Goal: Information Seeking & Learning: Learn about a topic

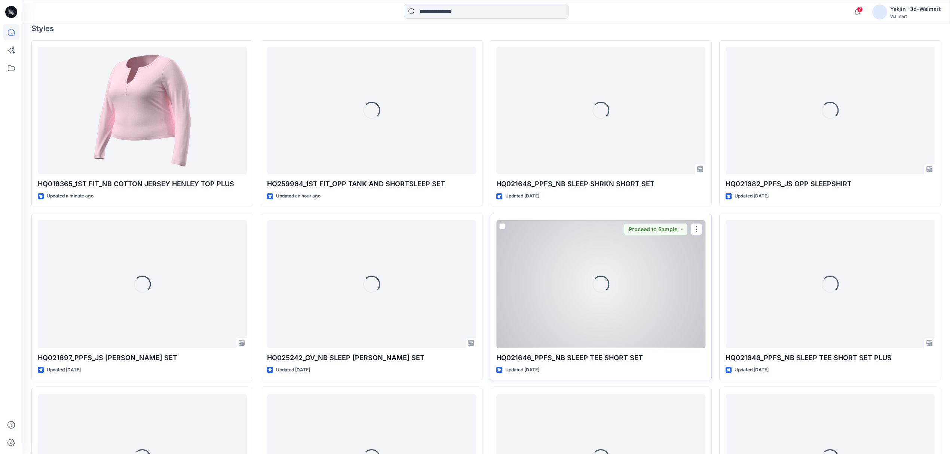
scroll to position [249, 0]
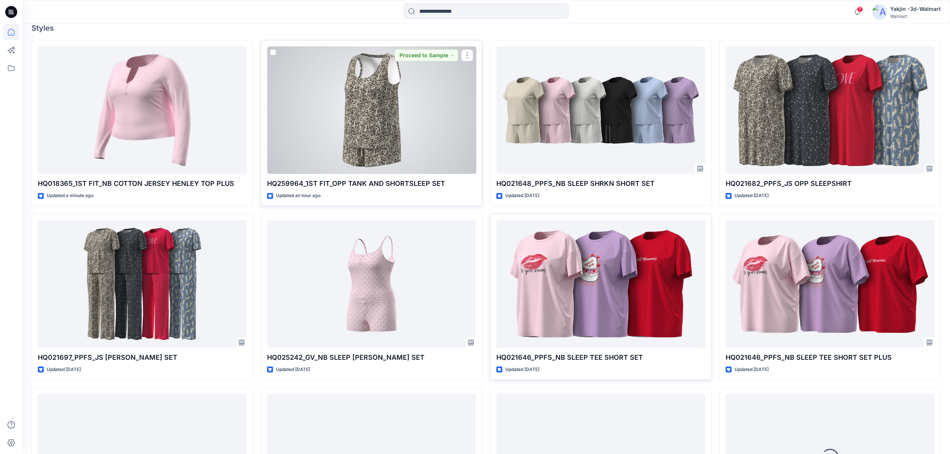
click at [386, 147] on div at bounding box center [371, 110] width 209 height 128
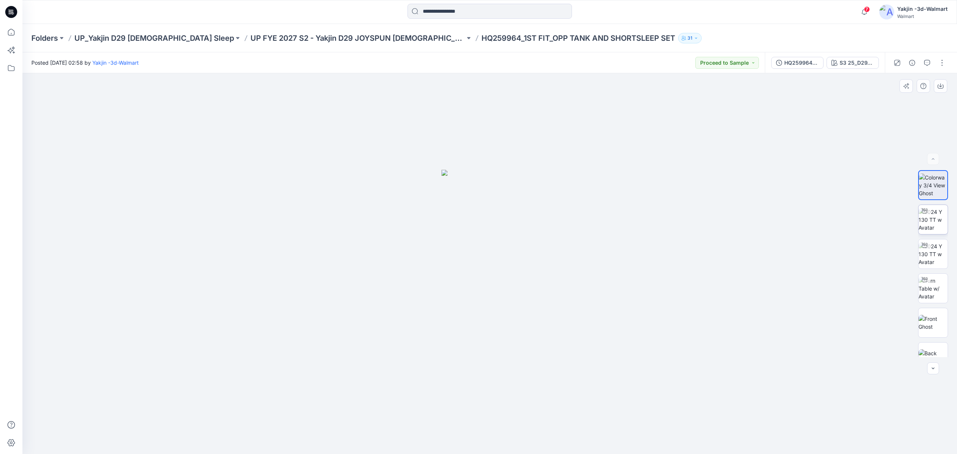
click at [935, 225] on img at bounding box center [933, 220] width 29 height 24
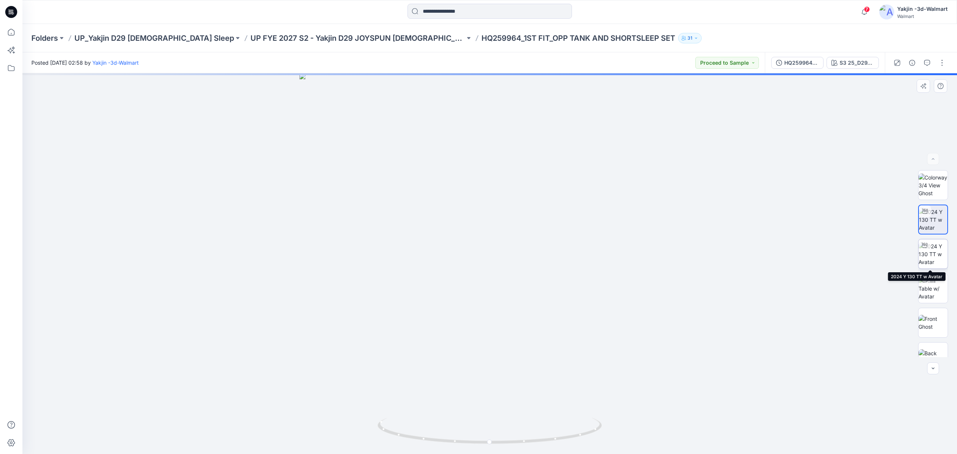
click at [936, 258] on img at bounding box center [933, 254] width 29 height 24
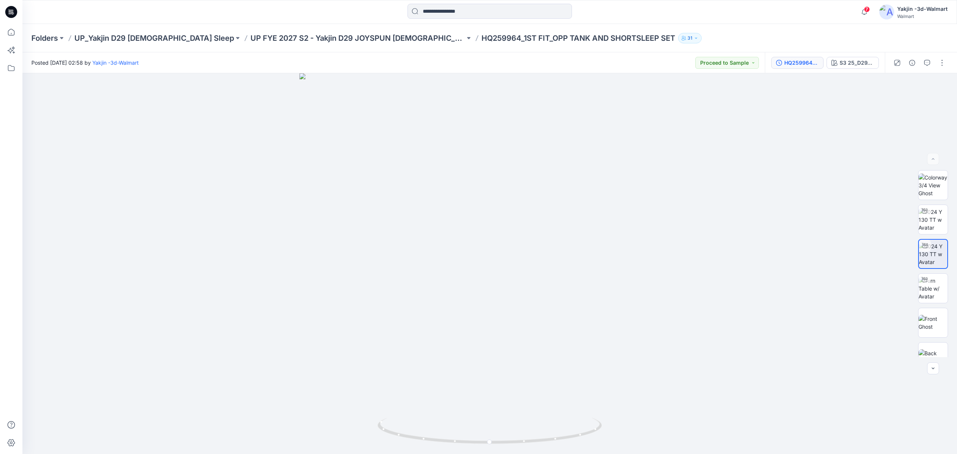
click at [805, 67] on button "HQ259964_1ST FIT_OPP TANK AND SHORTSLEEP SET" at bounding box center [797, 63] width 52 height 12
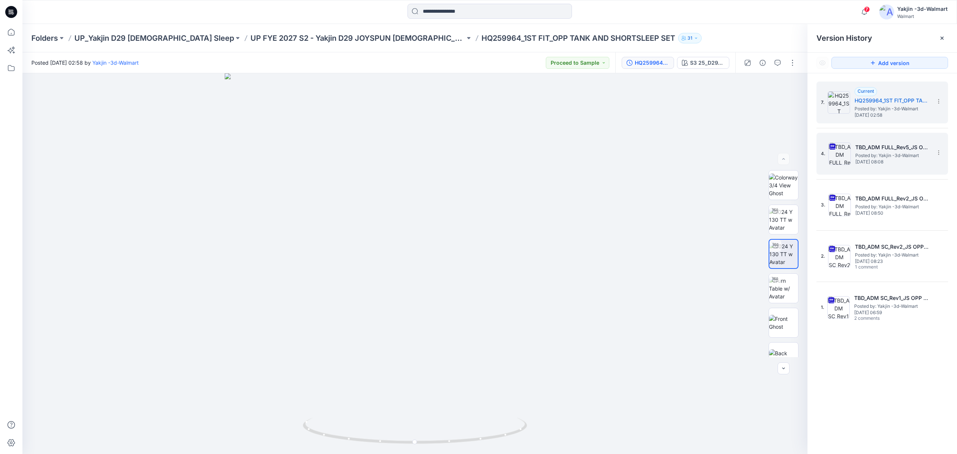
click at [839, 148] on img at bounding box center [840, 153] width 22 height 22
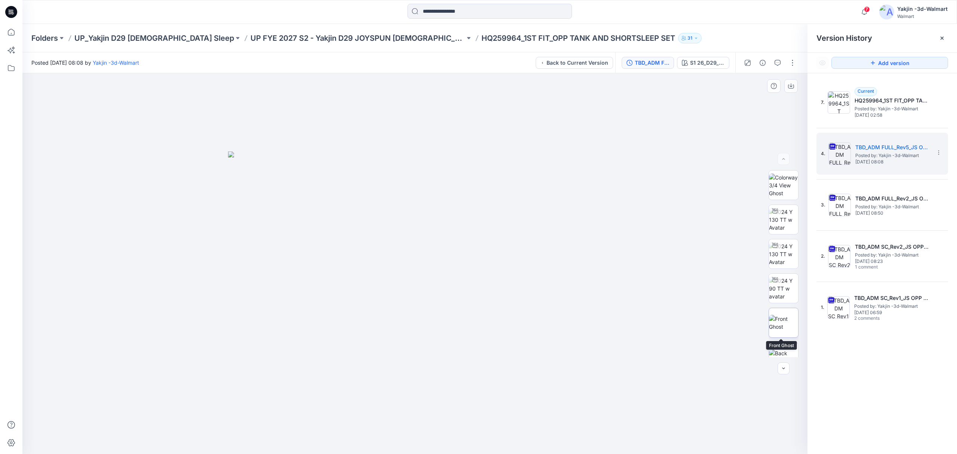
click at [781, 325] on img at bounding box center [783, 323] width 29 height 16
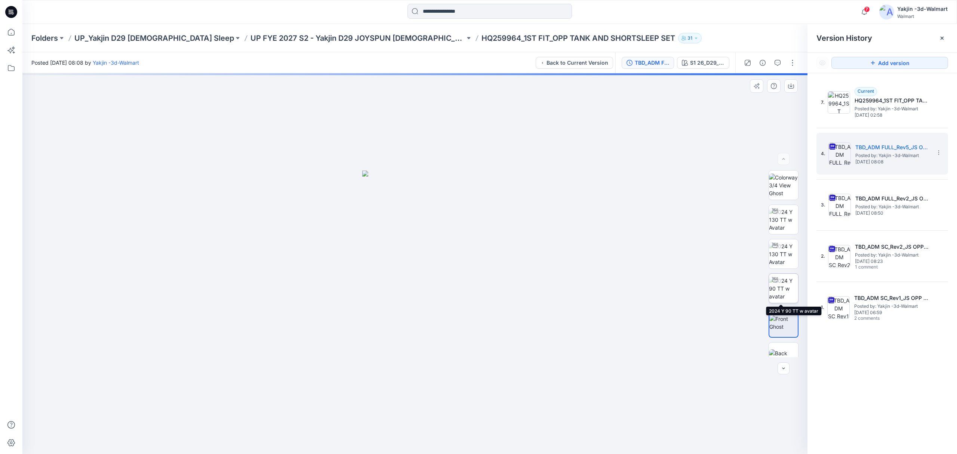
click at [782, 292] on img at bounding box center [783, 289] width 29 height 24
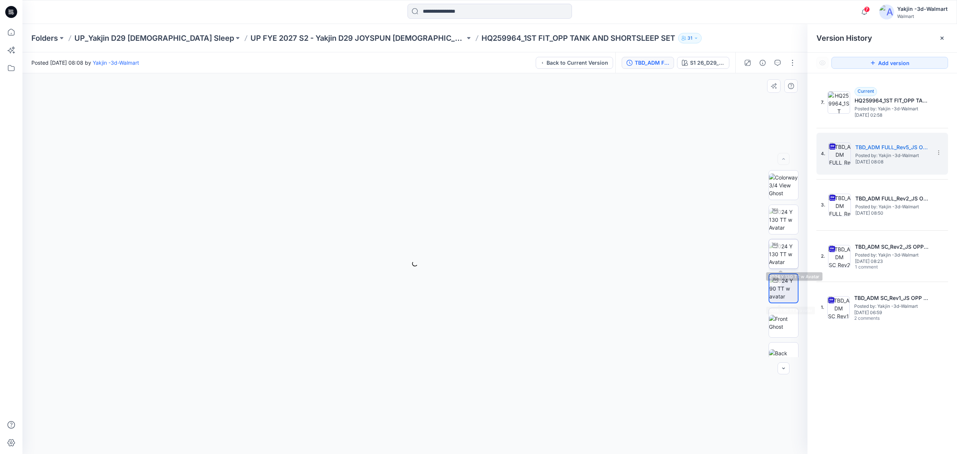
click at [782, 256] on img at bounding box center [783, 254] width 29 height 24
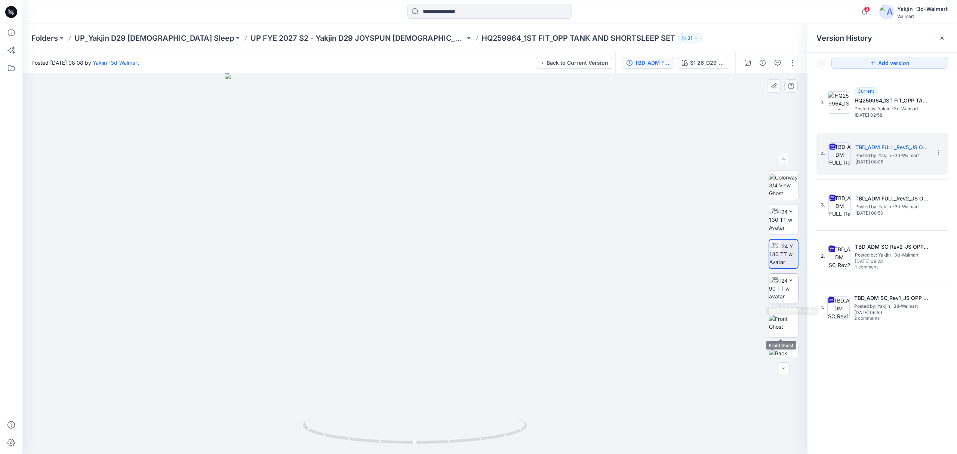
click at [778, 289] on img at bounding box center [783, 289] width 29 height 24
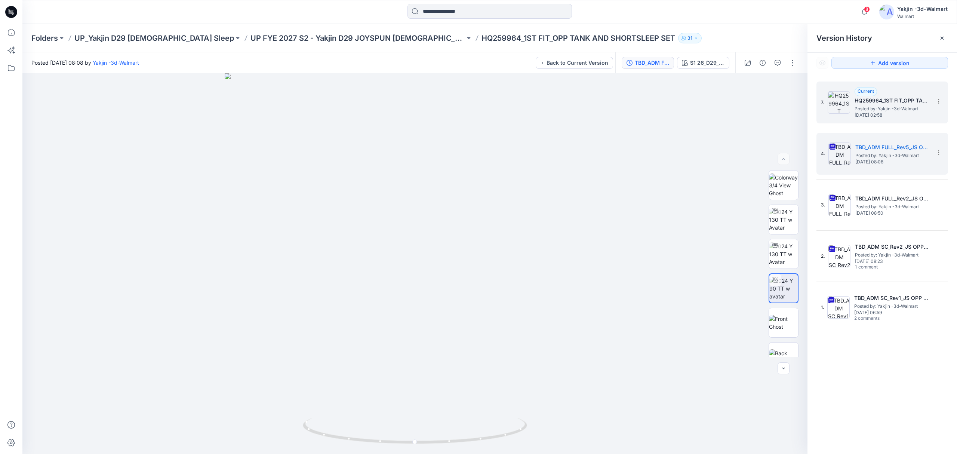
click at [839, 114] on div "7. Current HQ259964_1ST FIT_OPP TANK AND SHORTSLEEP SET Posted by: Yakjin -3d-W…" at bounding box center [877, 103] width 112 height 36
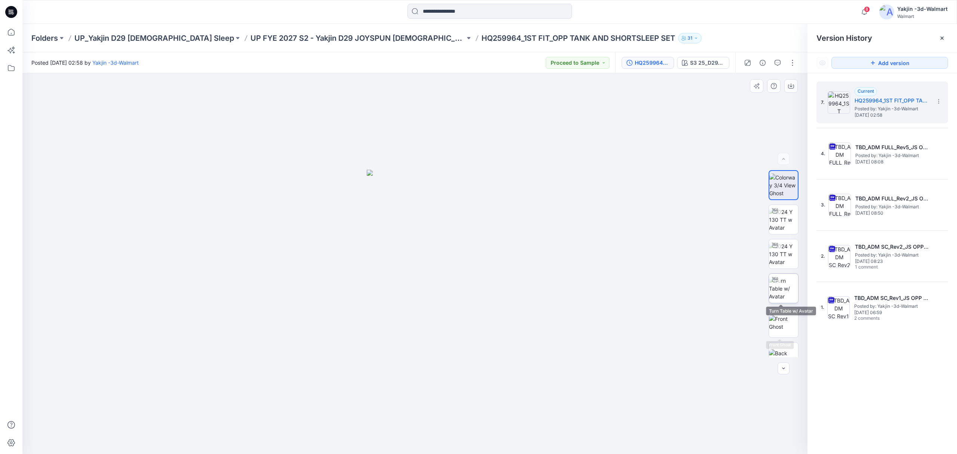
click at [780, 286] on img at bounding box center [783, 289] width 29 height 24
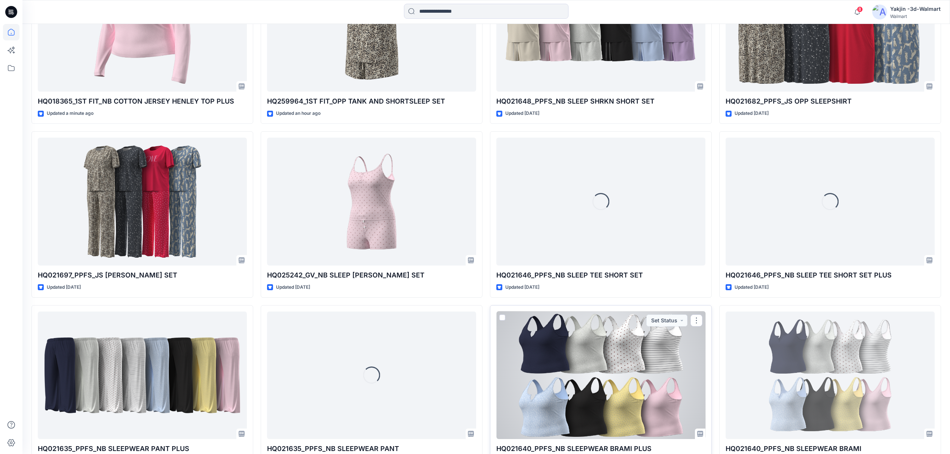
scroll to position [349, 0]
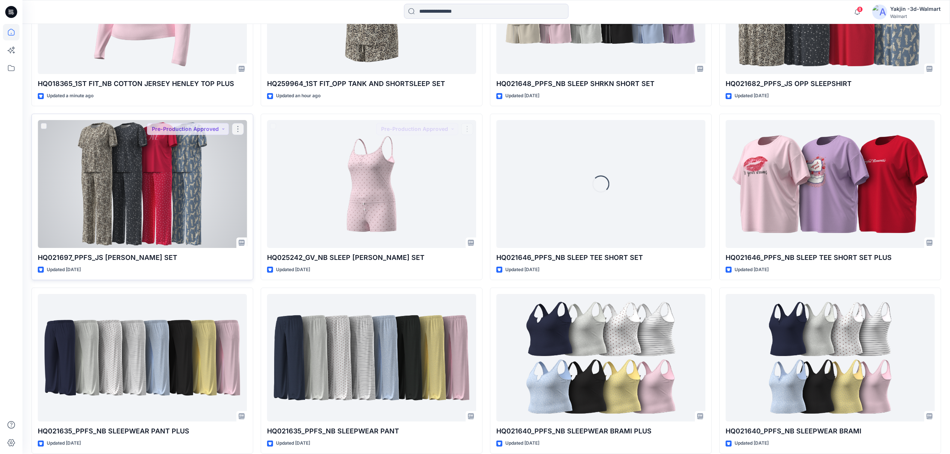
click at [159, 178] on div at bounding box center [142, 184] width 209 height 128
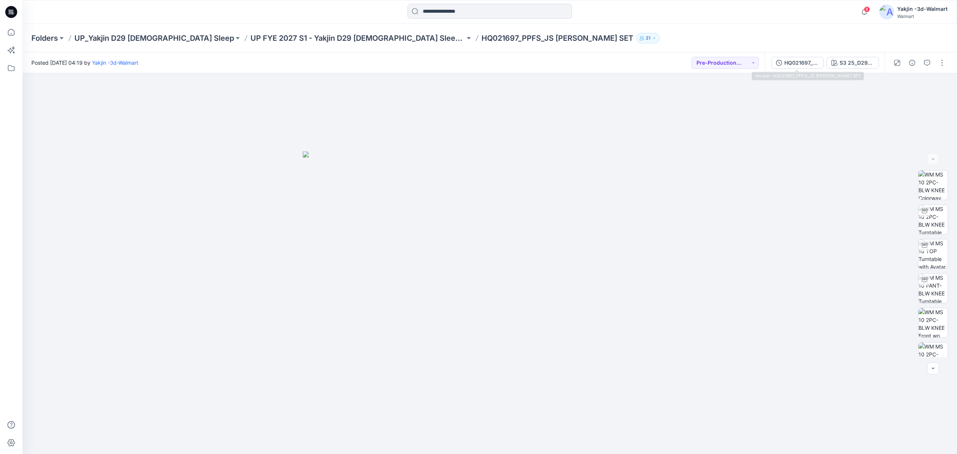
click at [808, 59] on div "HQ021697_PPFS_JS [PERSON_NAME] SET" at bounding box center [802, 63] width 34 height 8
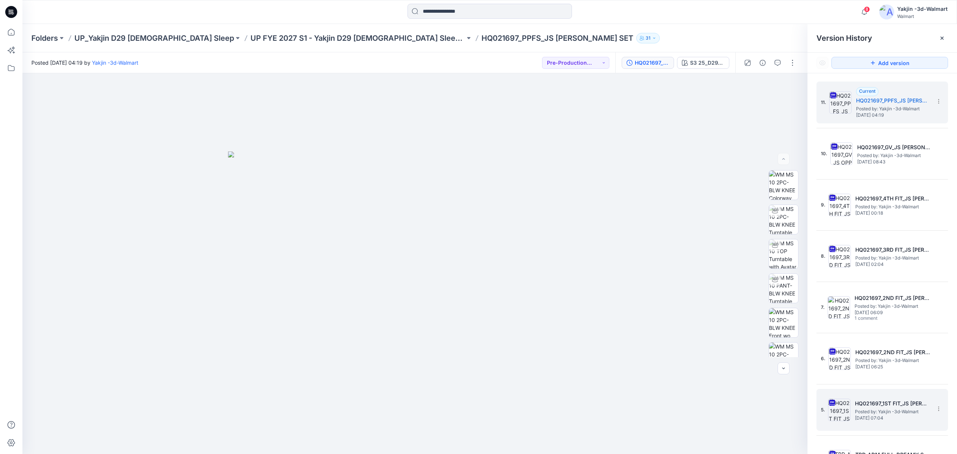
scroll to position [129, 0]
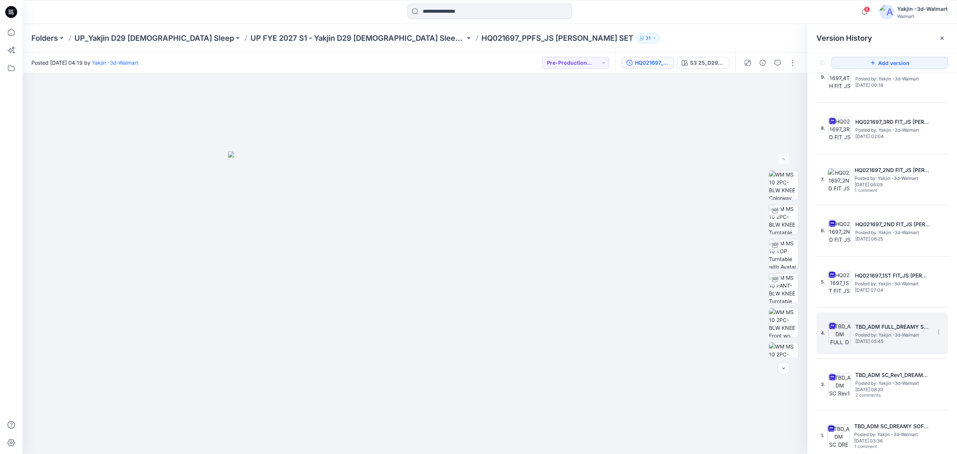
click at [842, 337] on img at bounding box center [840, 333] width 22 height 22
click at [711, 62] on div "S1 26_D29_JS_STARS v4 rptcc_CW1_CC_WM" at bounding box center [707, 63] width 34 height 8
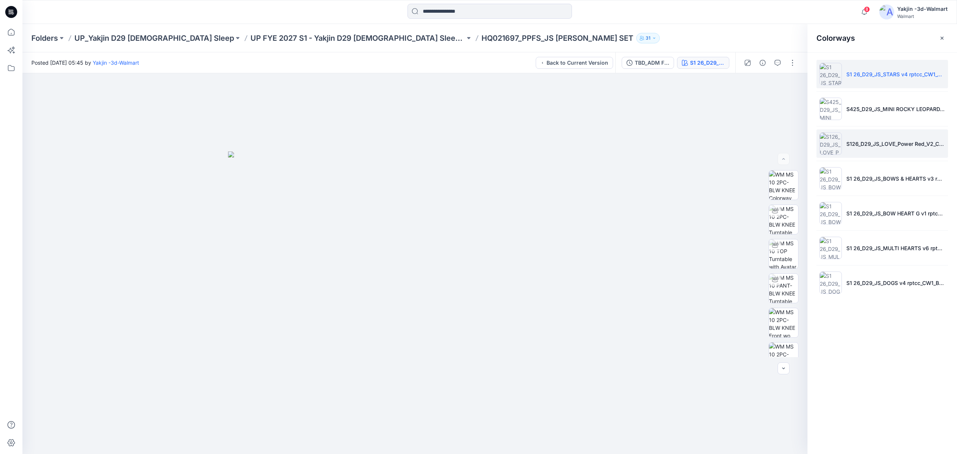
click at [823, 145] on img at bounding box center [831, 143] width 22 height 22
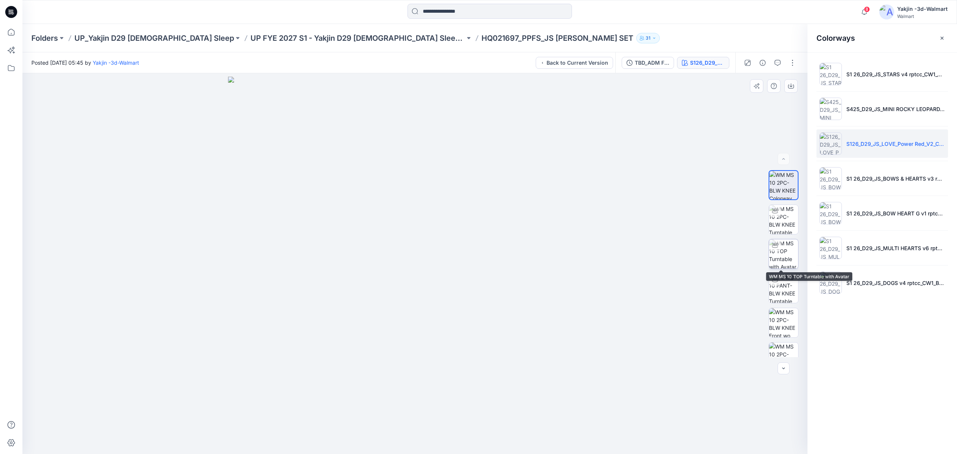
click at [787, 259] on img at bounding box center [783, 253] width 29 height 29
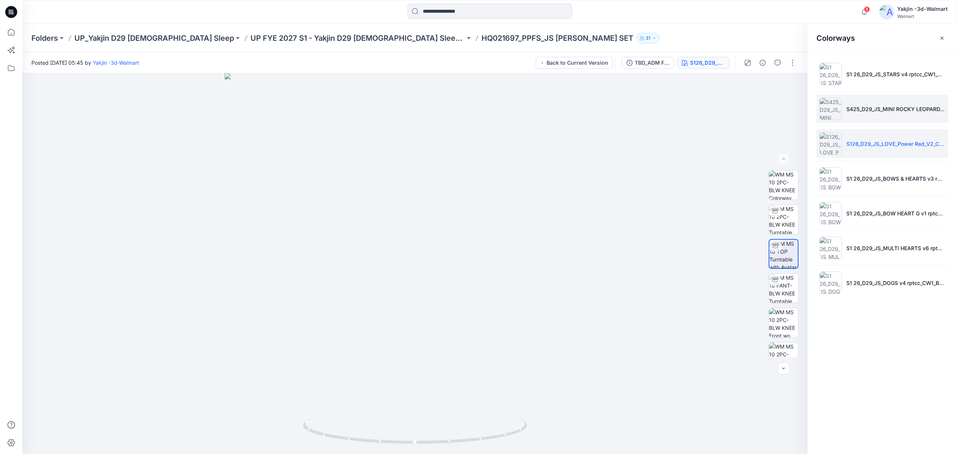
click at [826, 106] on img at bounding box center [831, 109] width 22 height 22
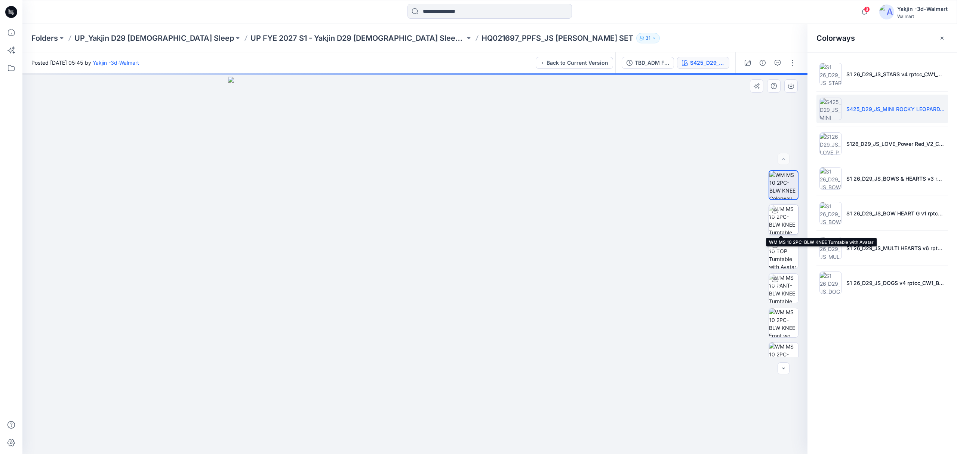
click at [785, 223] on img at bounding box center [783, 219] width 29 height 29
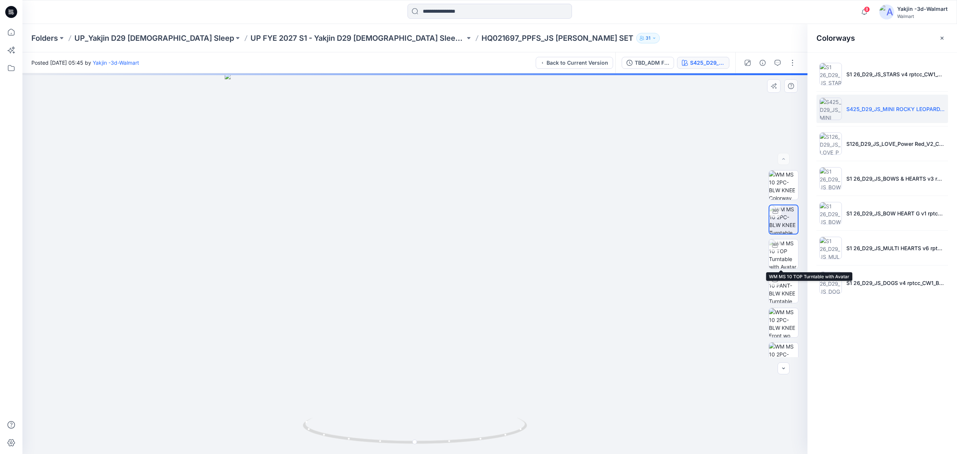
drag, startPoint x: 777, startPoint y: 260, endPoint x: 762, endPoint y: 278, distance: 23.9
click at [778, 260] on img at bounding box center [783, 253] width 29 height 29
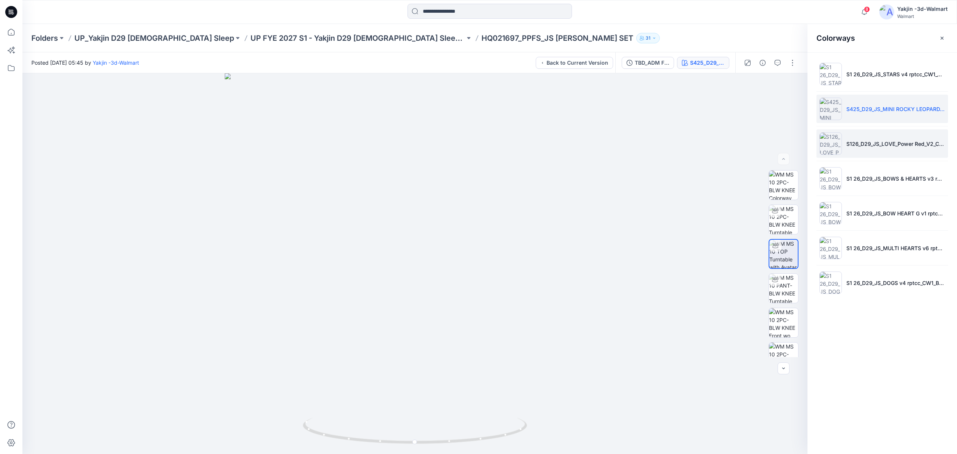
click at [822, 143] on img at bounding box center [831, 143] width 22 height 22
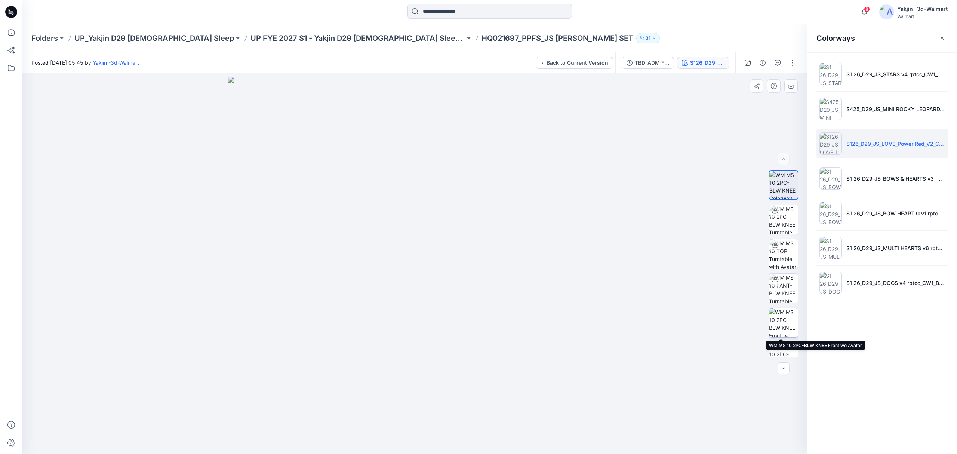
click at [782, 326] on img at bounding box center [783, 322] width 29 height 29
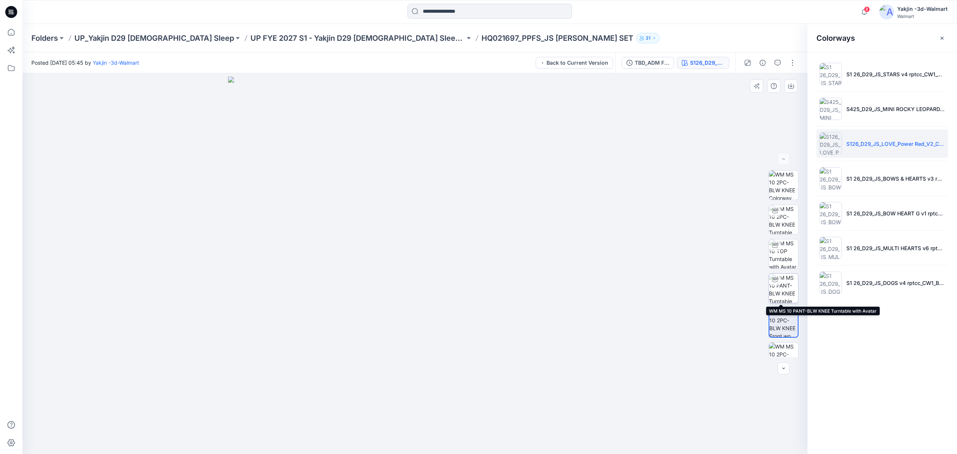
click at [785, 293] on img at bounding box center [783, 288] width 29 height 29
